Goal: Information Seeking & Learning: Learn about a topic

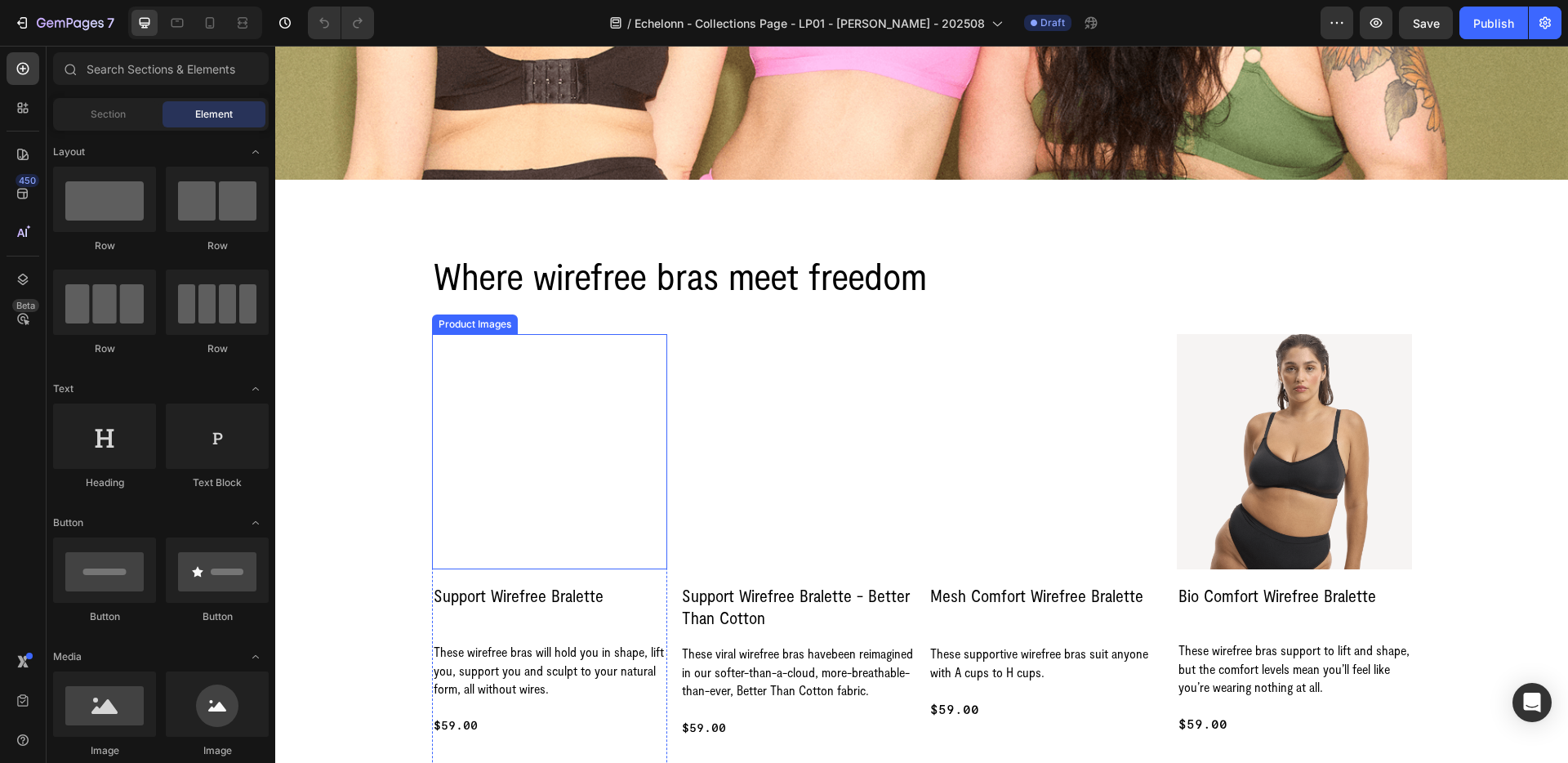
scroll to position [405, 0]
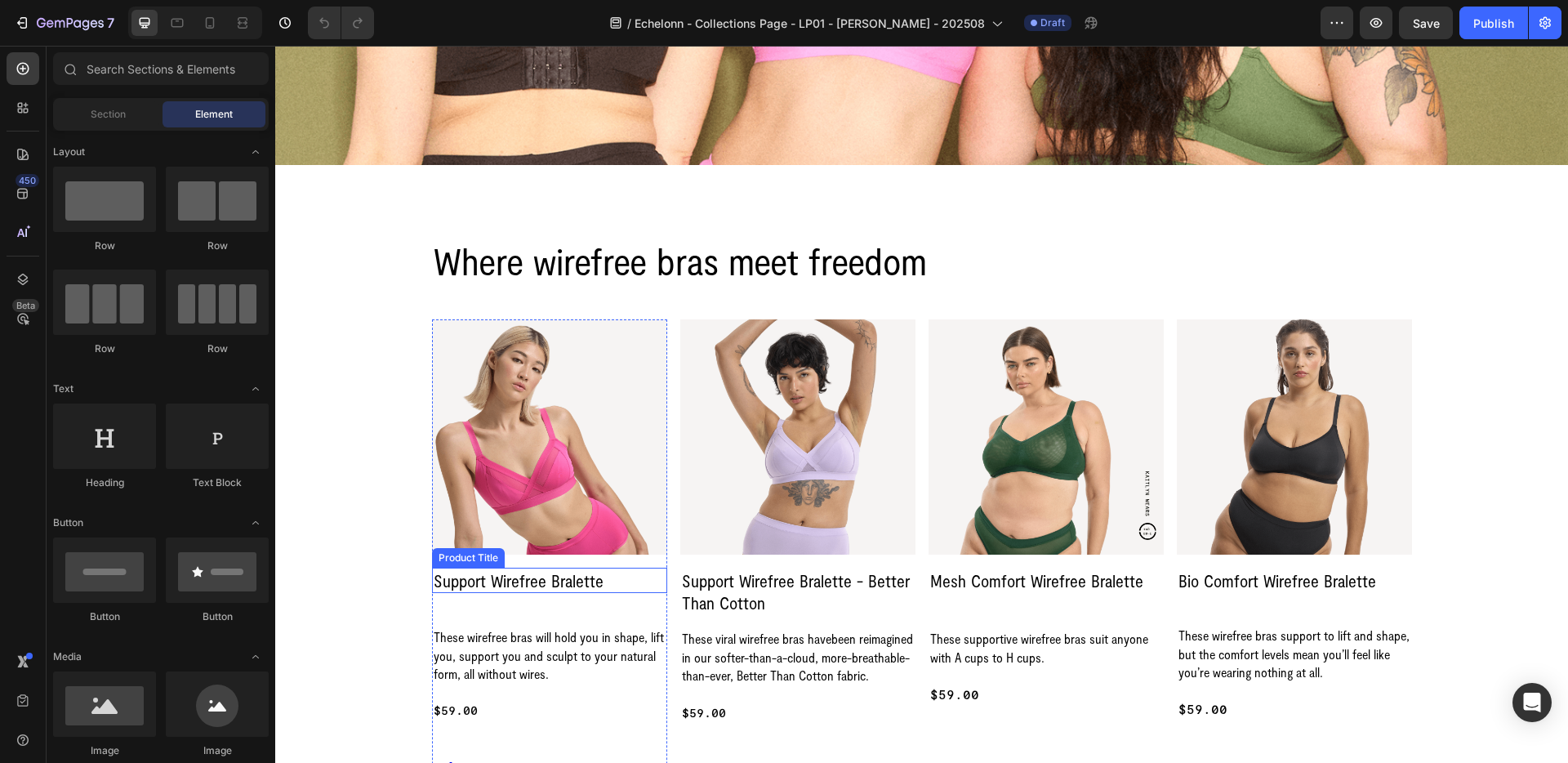
click at [450, 575] on h2 "Support Wirefree Bralette" at bounding box center [550, 580] width 236 height 26
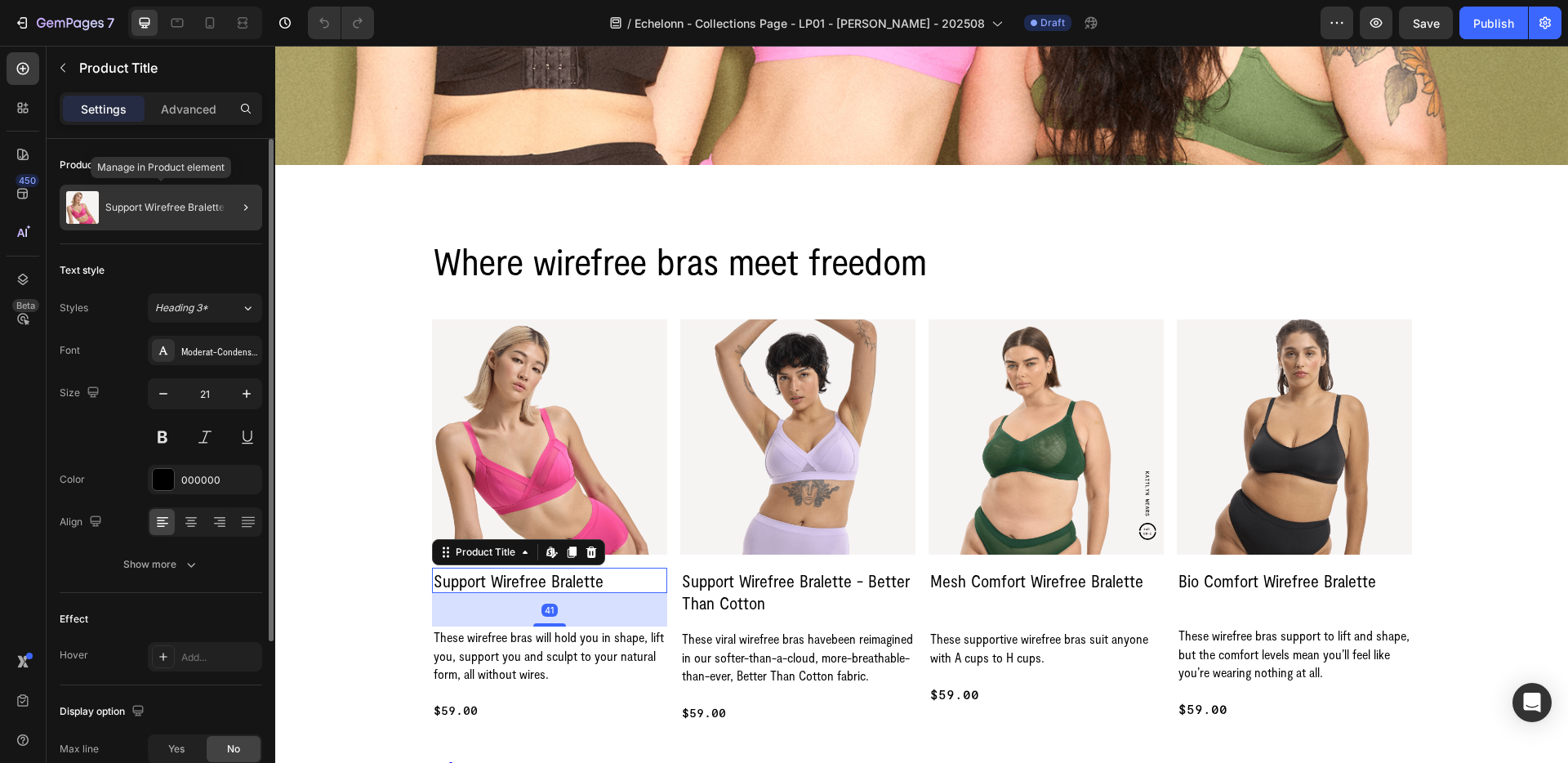
click at [198, 203] on p "Support Wirefree Bralette" at bounding box center [165, 208] width 119 height 12
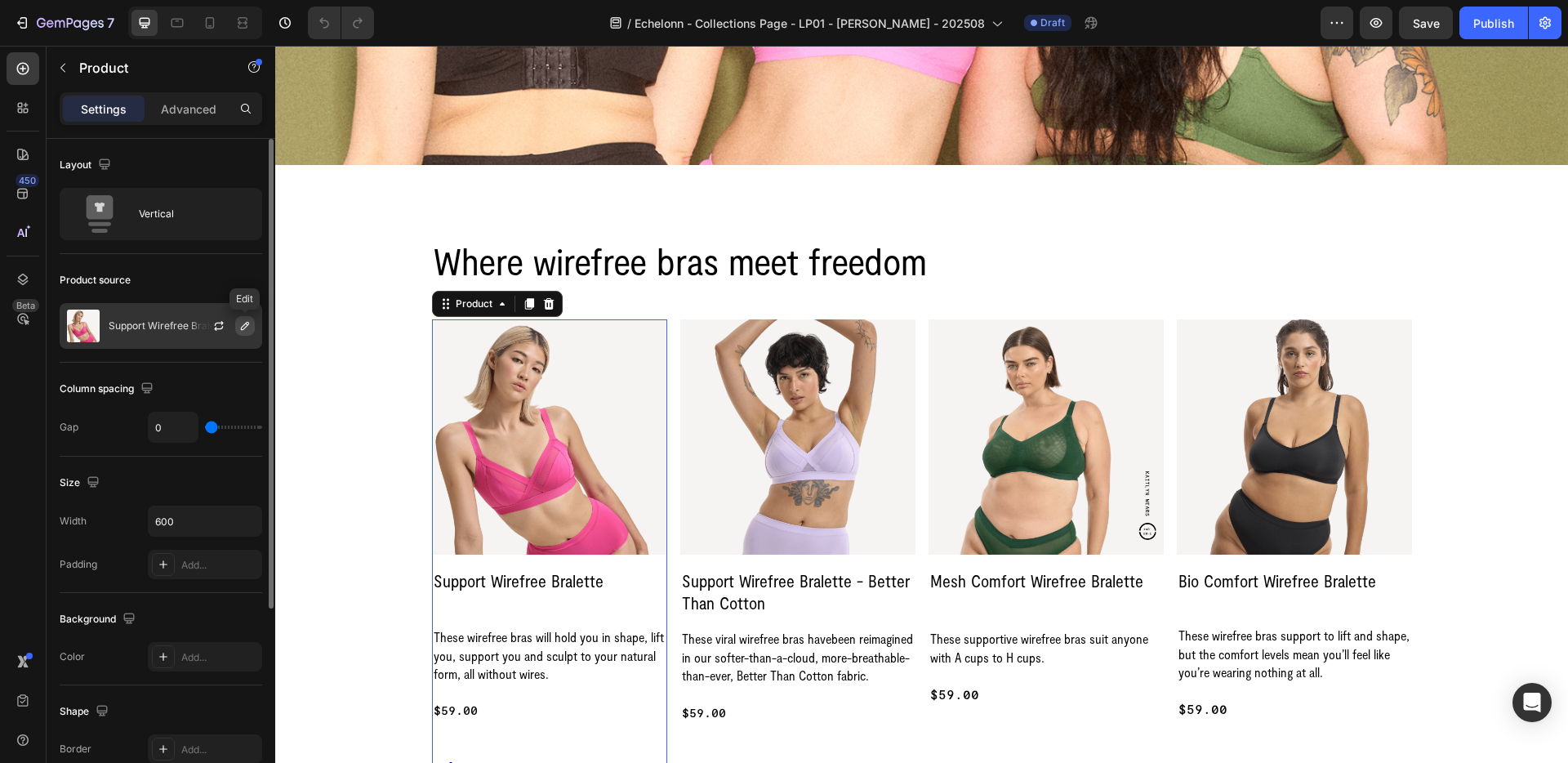
click at [246, 332] on icon "button" at bounding box center [245, 326] width 13 height 13
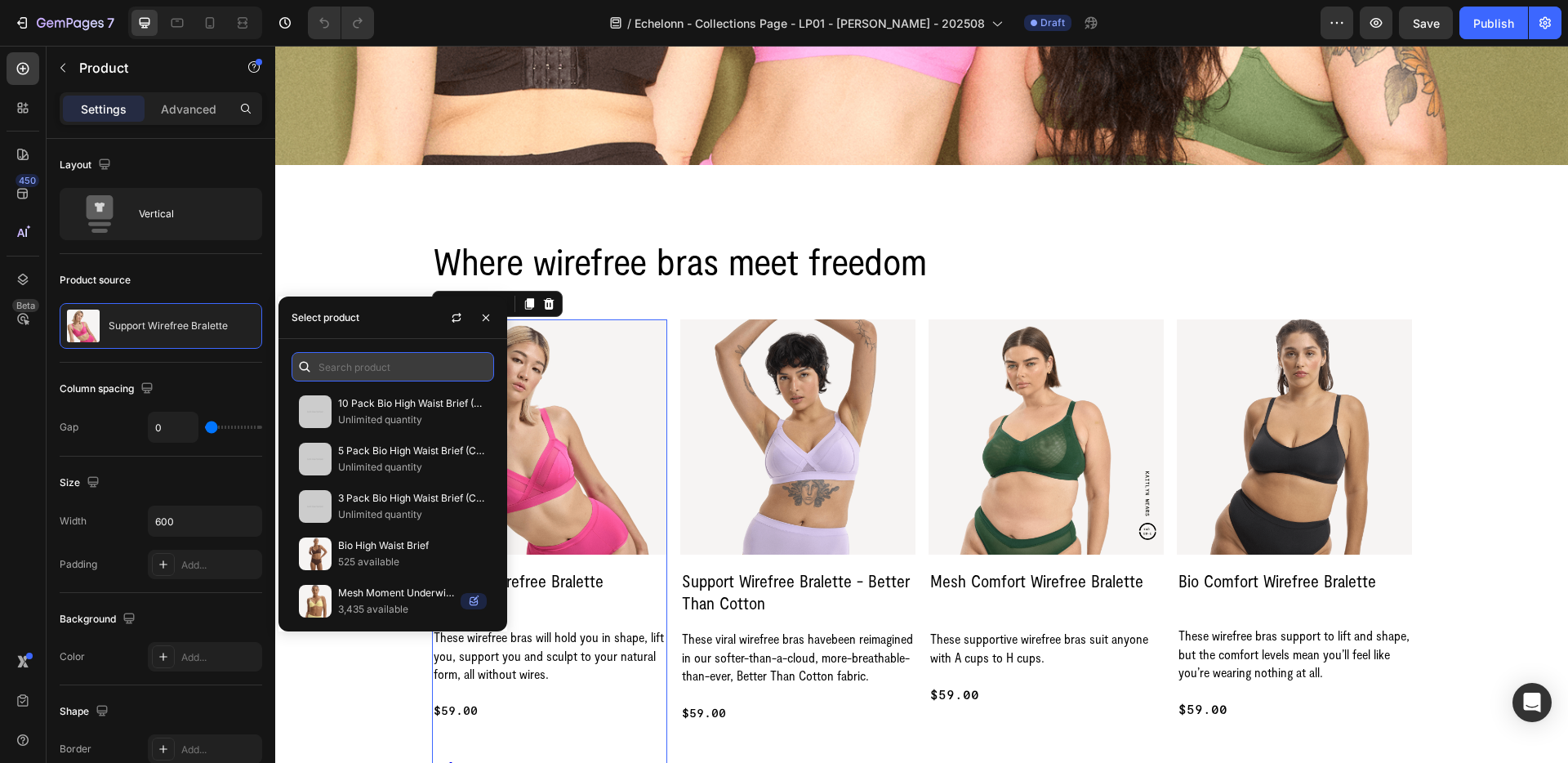
click at [339, 366] on input "text" at bounding box center [393, 367] width 203 height 30
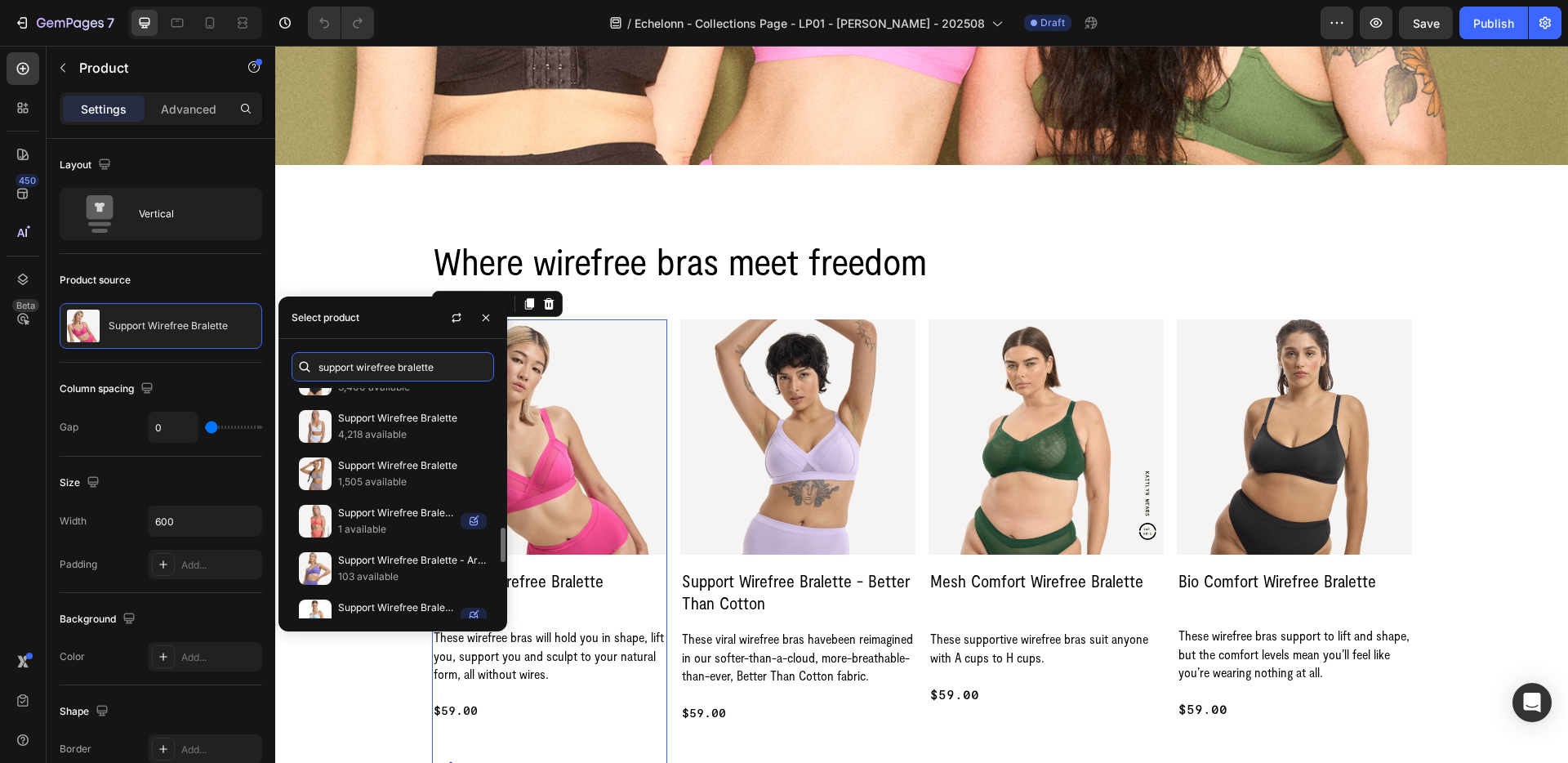
scroll to position [935, 0]
type input "support wirefree bralette"
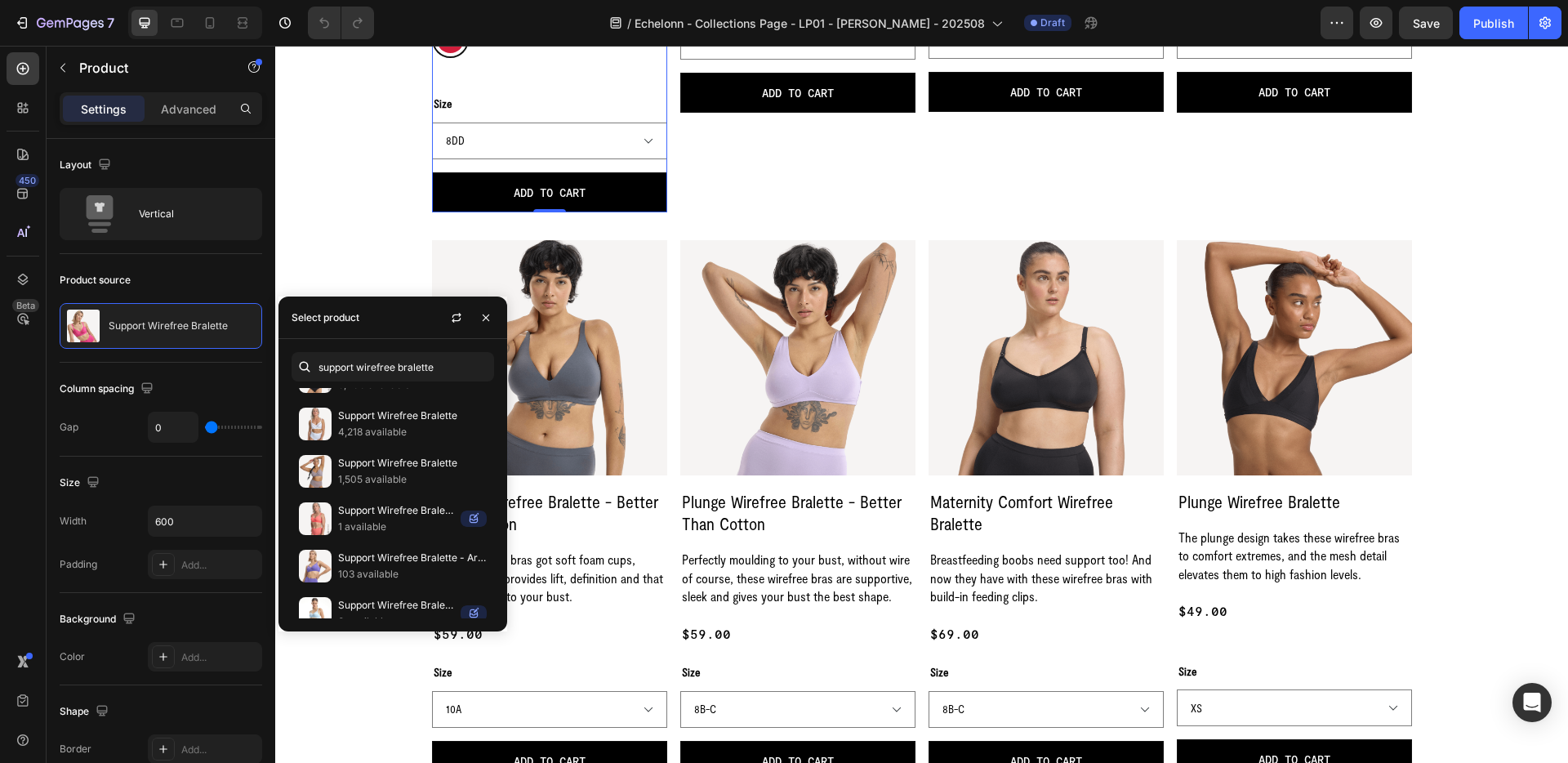
select select "8-D-DD-E"
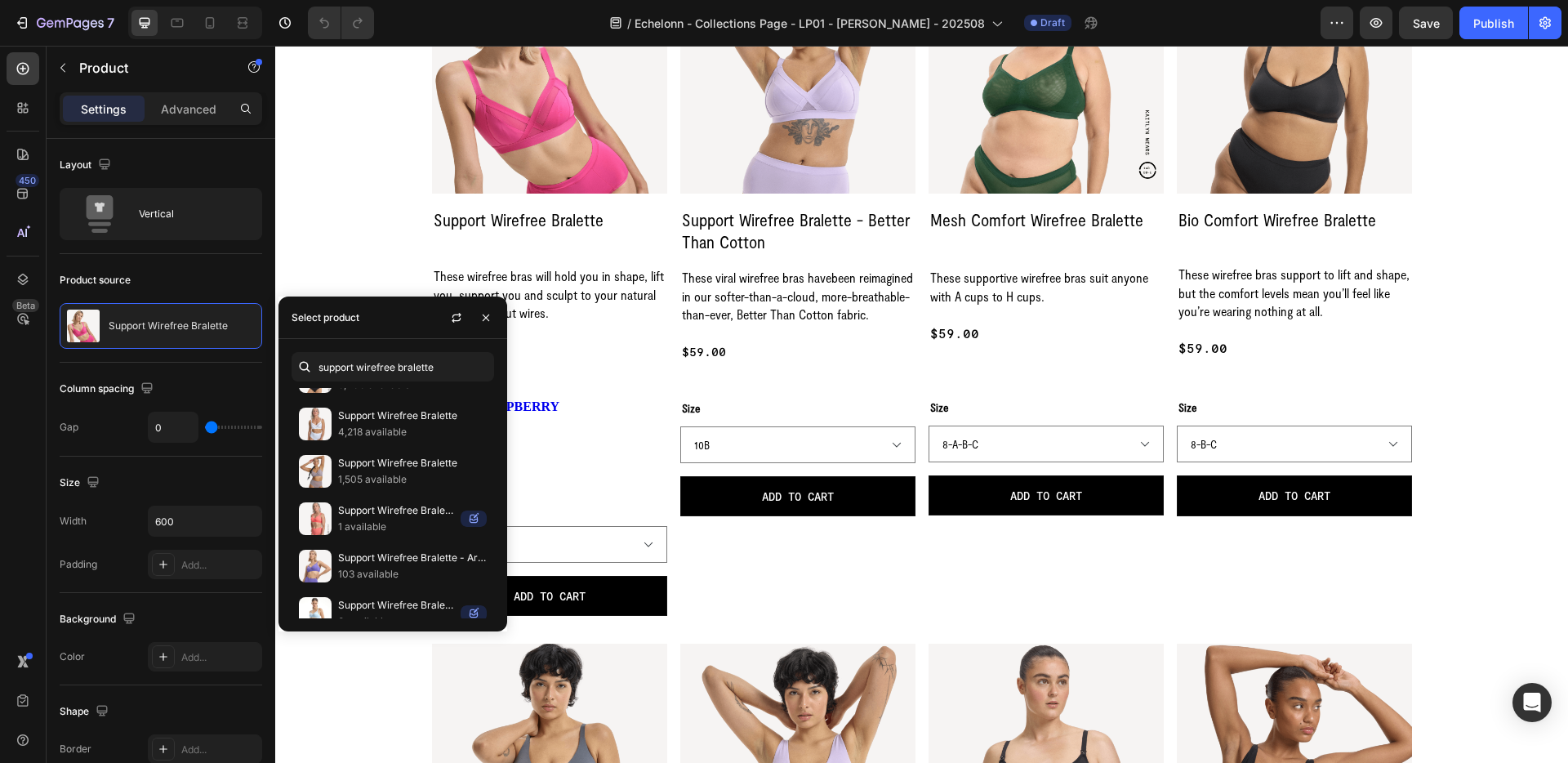
scroll to position [760, 0]
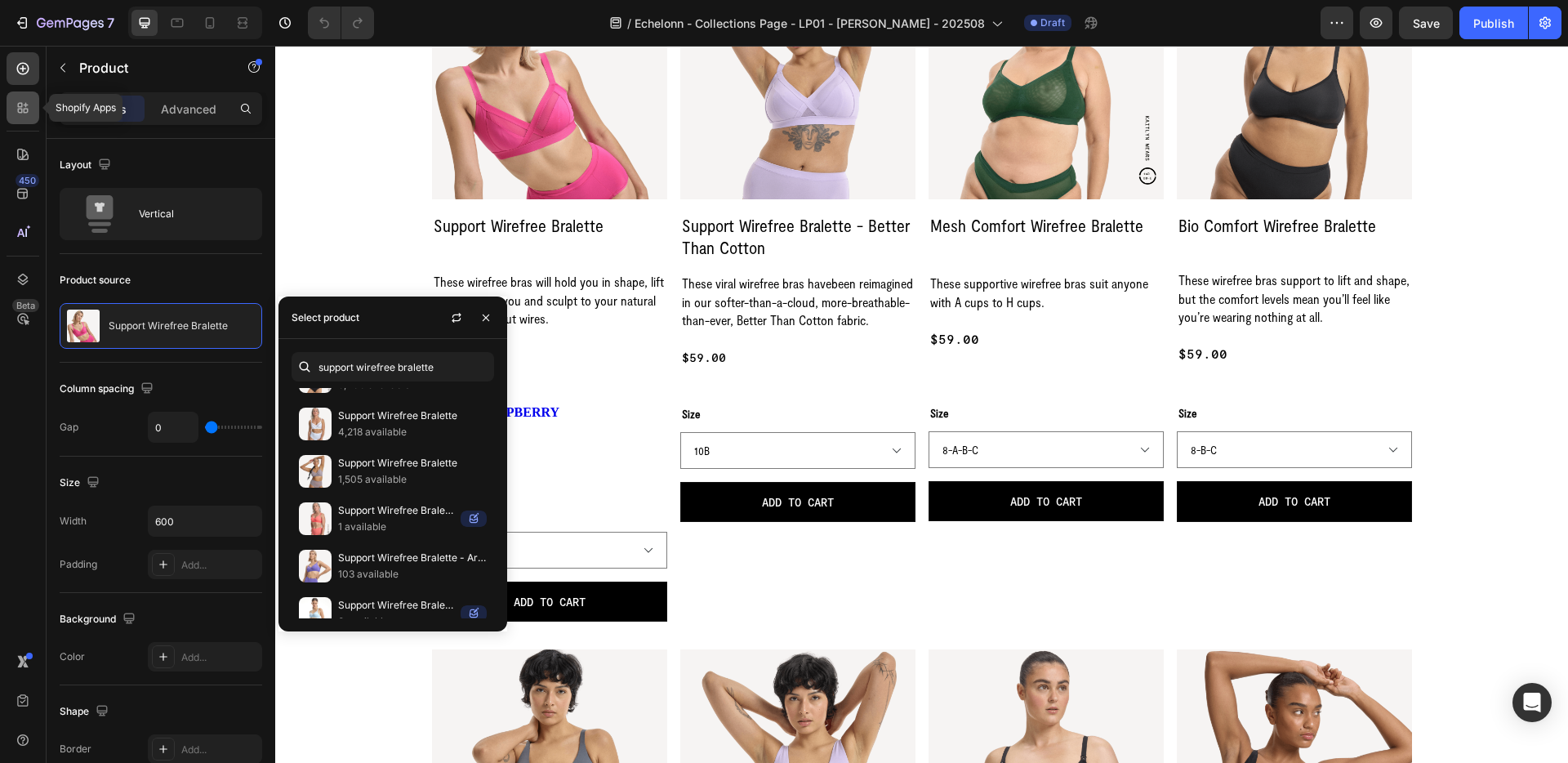
click at [21, 106] on icon at bounding box center [21, 105] width 5 height 5
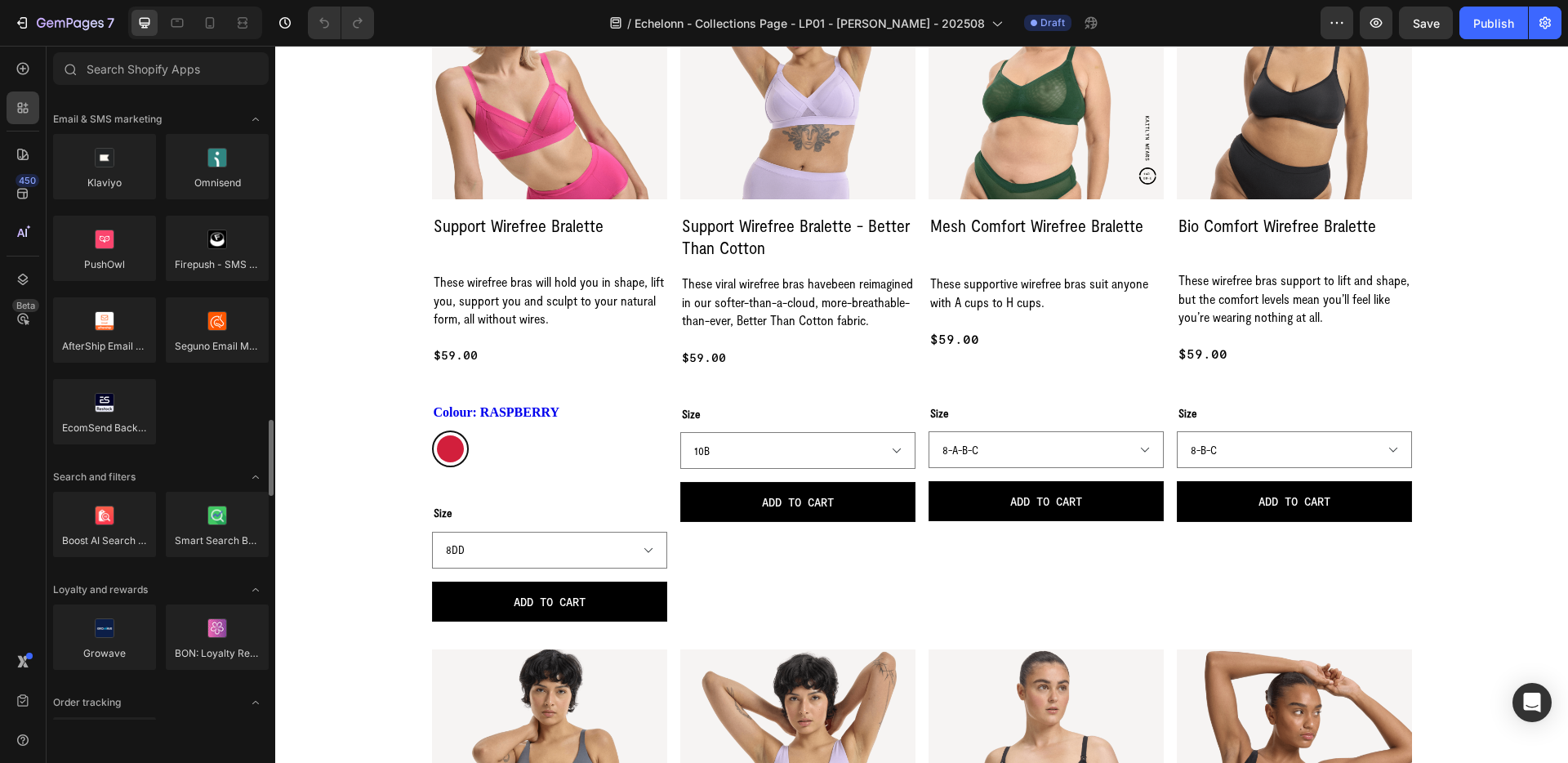
scroll to position [2684, 0]
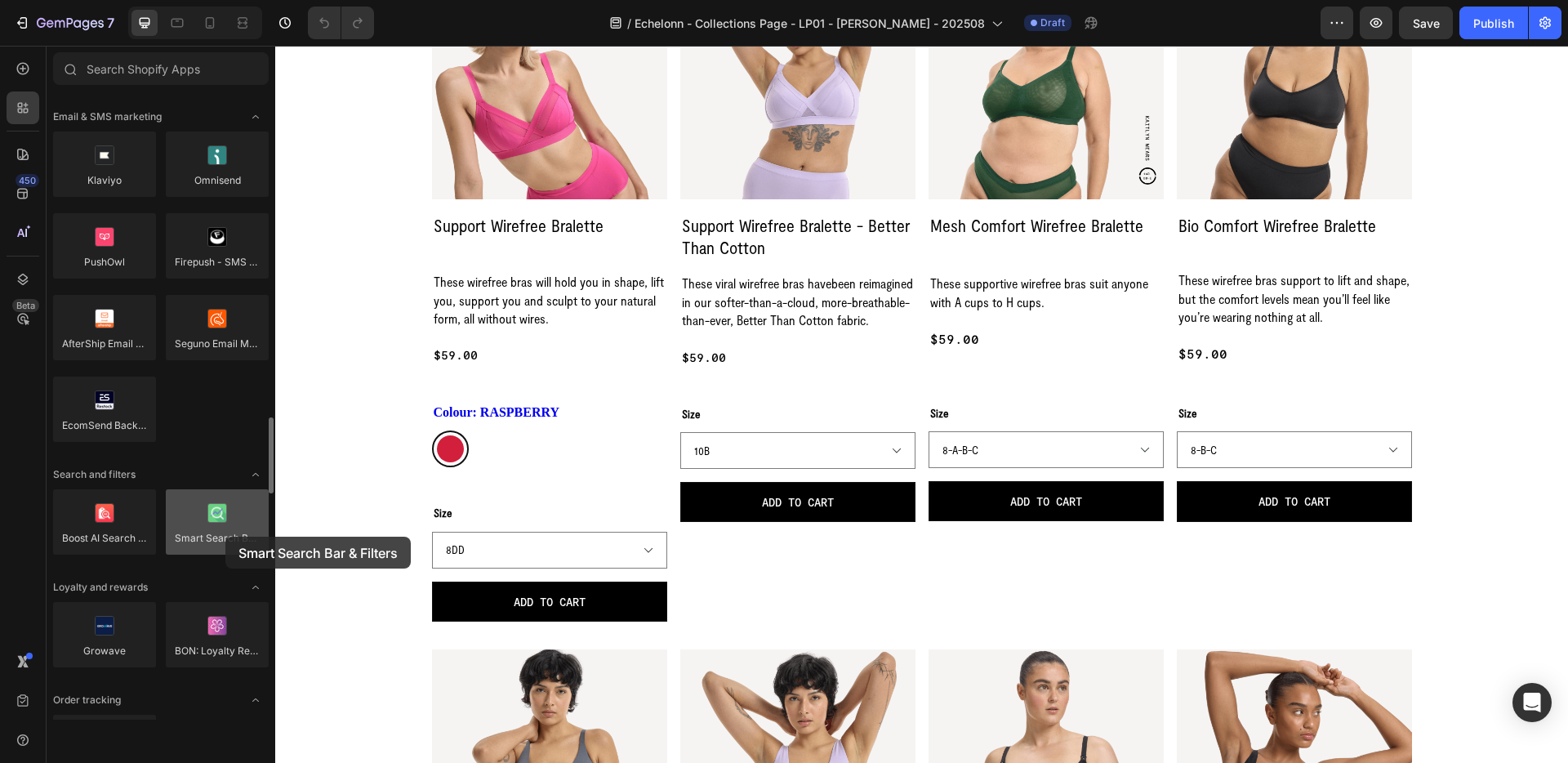
drag, startPoint x: 201, startPoint y: 534, endPoint x: 214, endPoint y: 537, distance: 13.3
click at [214, 537] on div at bounding box center [217, 522] width 103 height 65
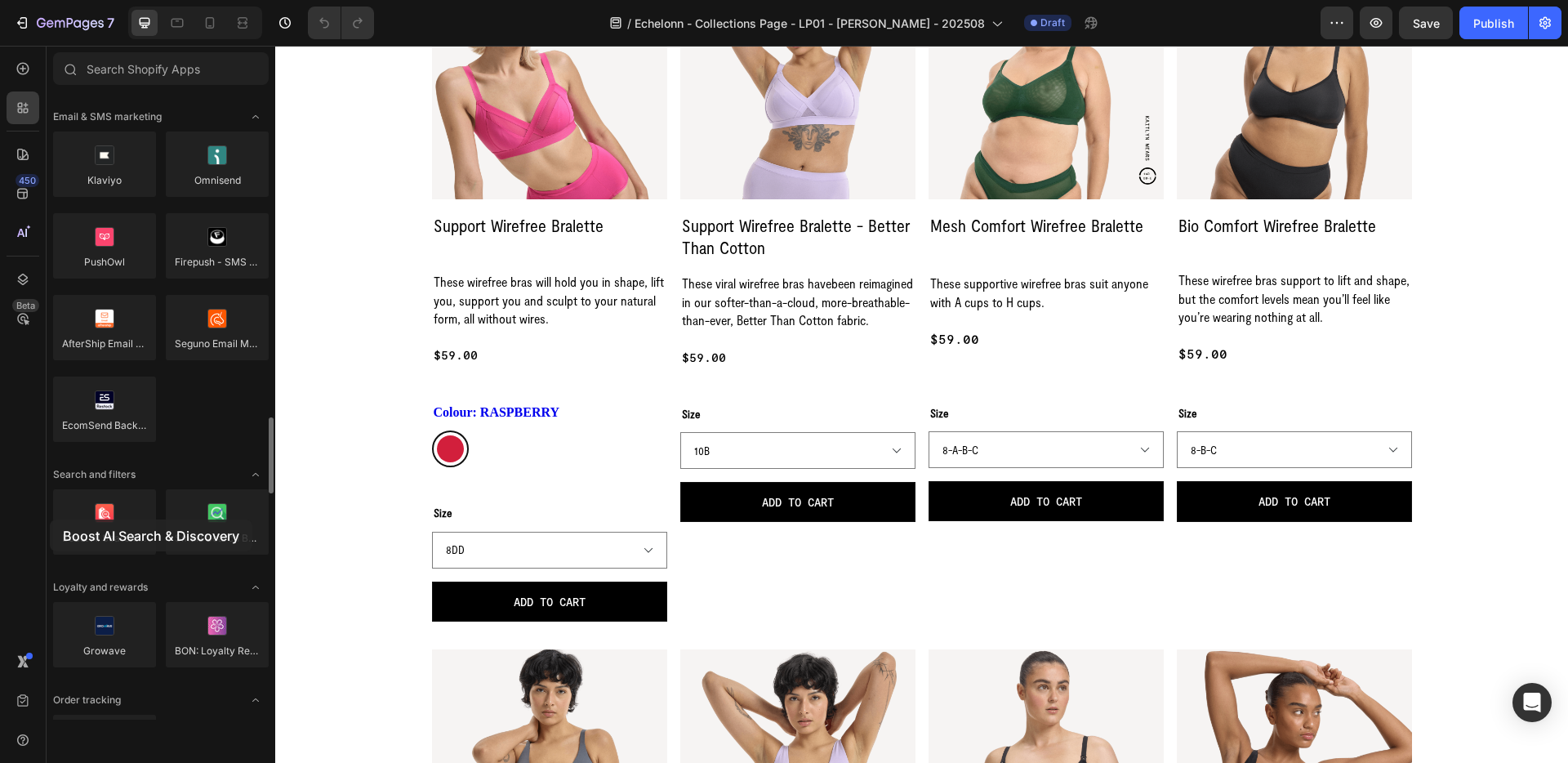
drag, startPoint x: 100, startPoint y: 529, endPoint x: 49, endPoint y: 520, distance: 51.8
